Goal: Information Seeking & Learning: Compare options

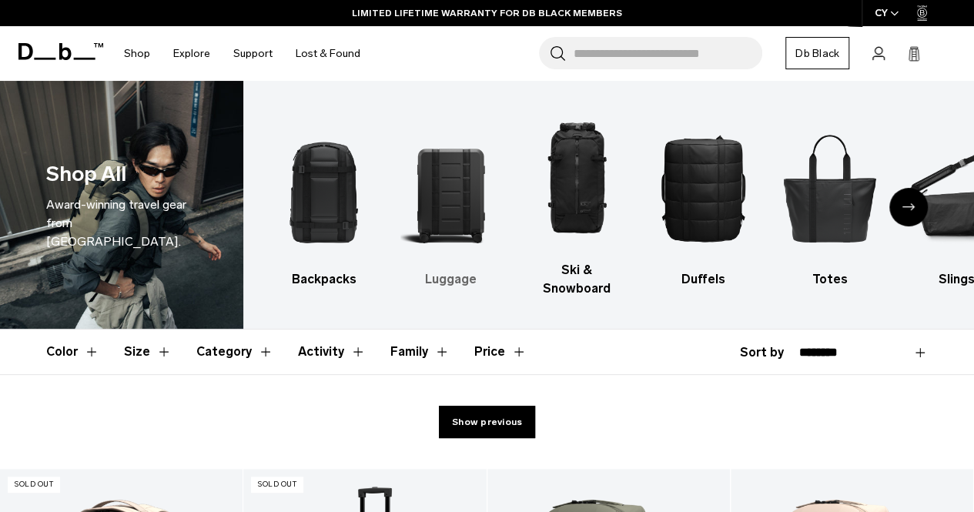
click at [443, 204] on img "2 / 10" at bounding box center [449, 187] width 99 height 149
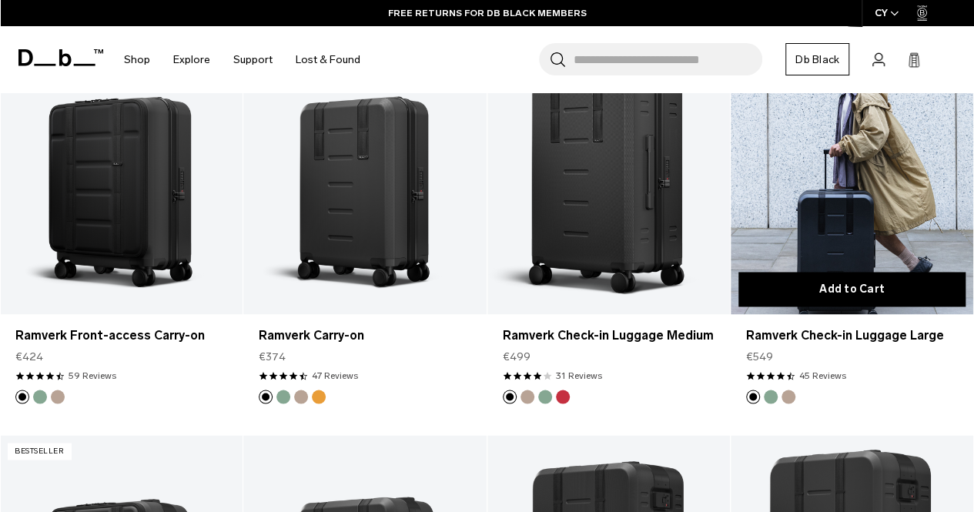
scroll to position [1154, 0]
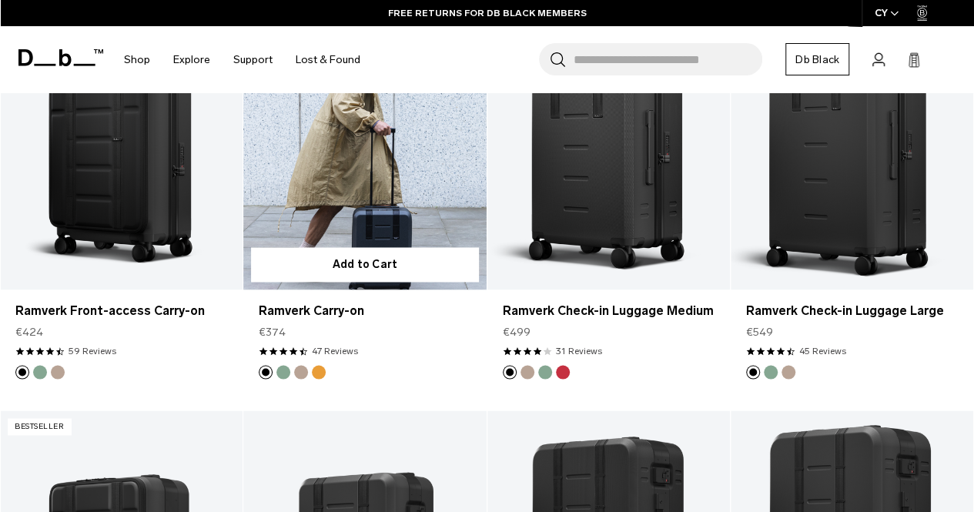
click at [322, 365] on button "Parhelion Orange" at bounding box center [319, 372] width 14 height 14
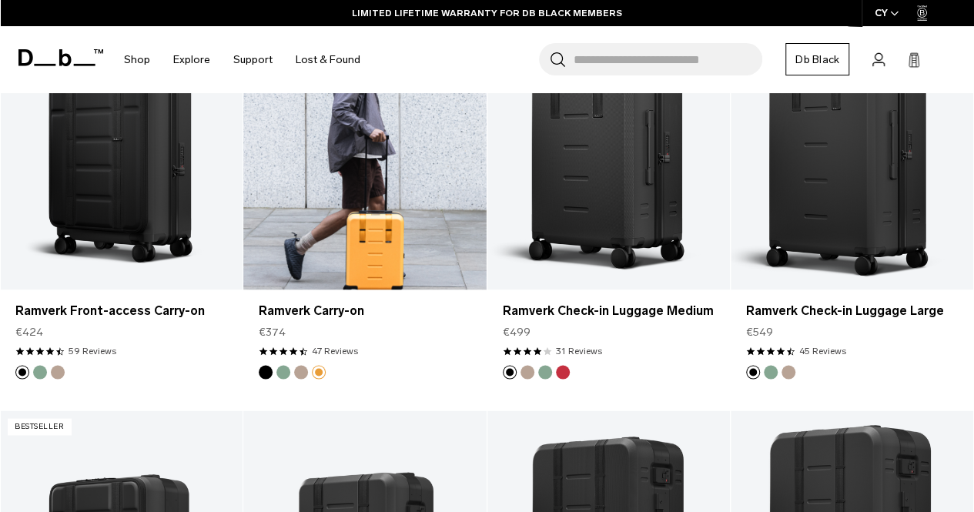
click at [302, 365] on button "Fogbow Beige" at bounding box center [301, 372] width 14 height 14
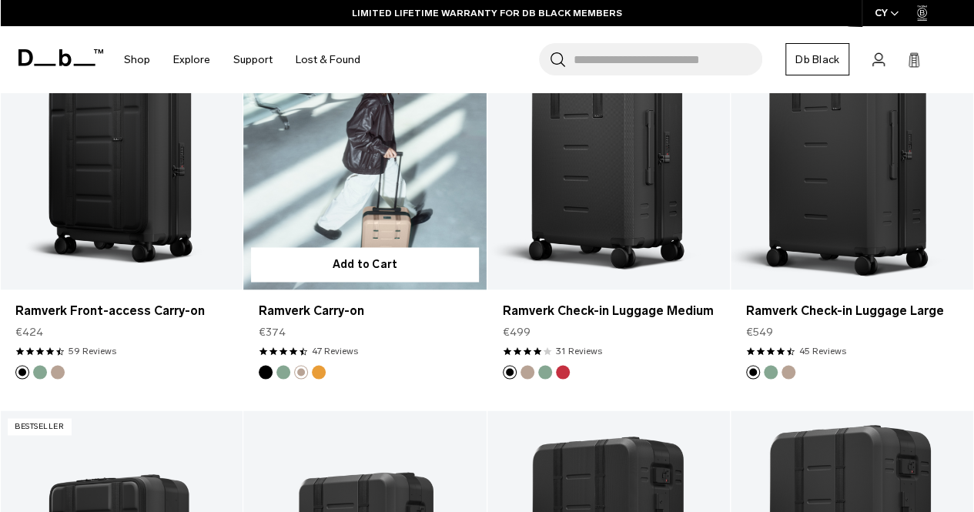
click at [286, 365] on button "Green Ray" at bounding box center [283, 372] width 14 height 14
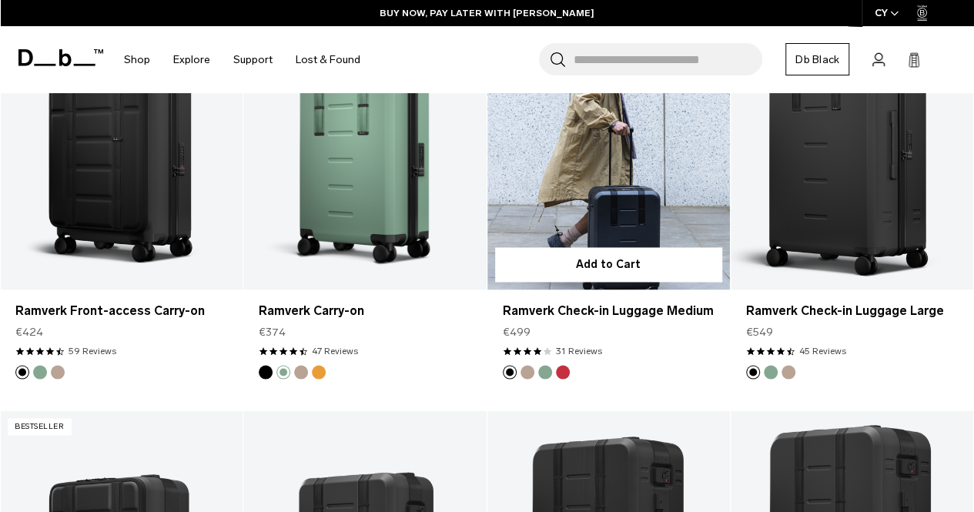
click at [664, 145] on link "Ramverk Check-in Luggage Medium" at bounding box center [608, 154] width 242 height 269
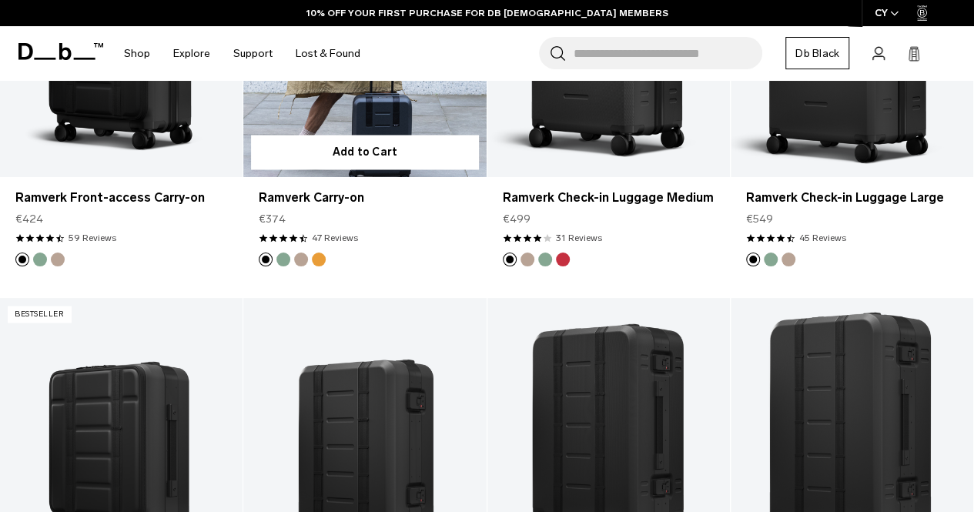
drag, startPoint x: 0, startPoint y: 0, endPoint x: 317, endPoint y: 239, distance: 397.3
click at [317, 252] on button "Parhelion Orange" at bounding box center [319, 259] width 14 height 14
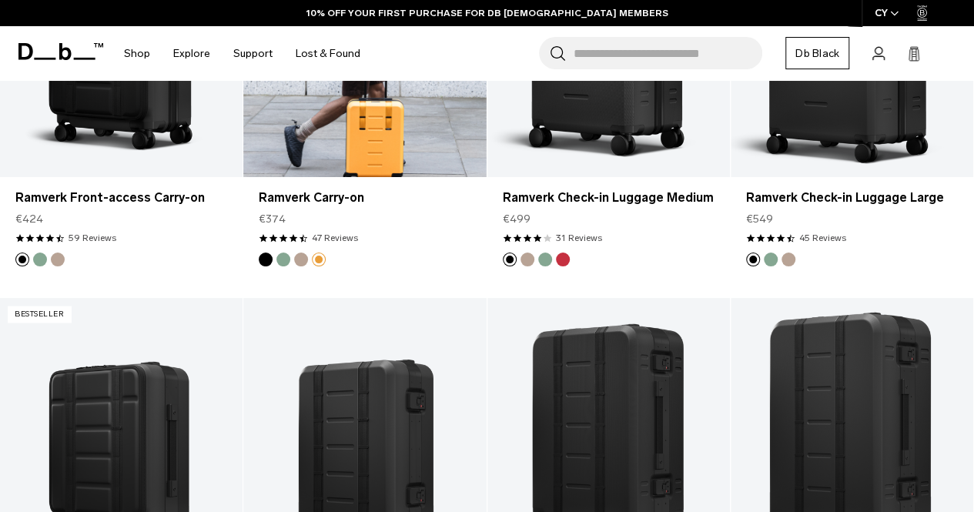
scroll to position [1154, 0]
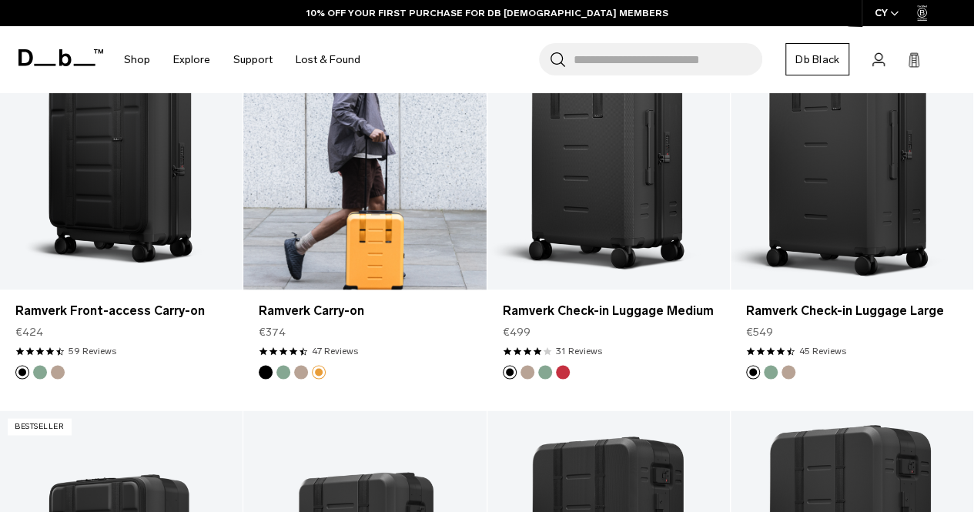
click at [377, 227] on link "Ramverk Carry-on Parhelion Orange" at bounding box center [364, 154] width 242 height 269
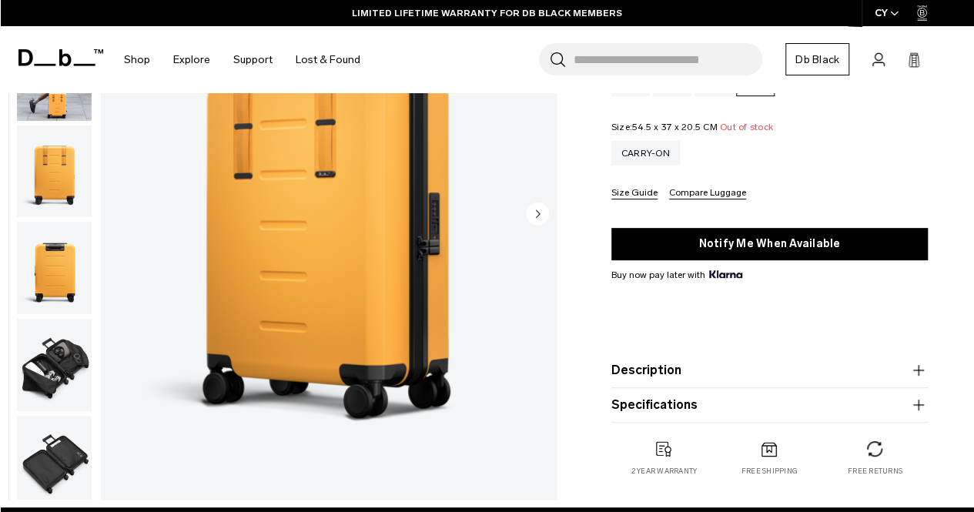
scroll to position [154, 0]
